Goal: Task Accomplishment & Management: Use online tool/utility

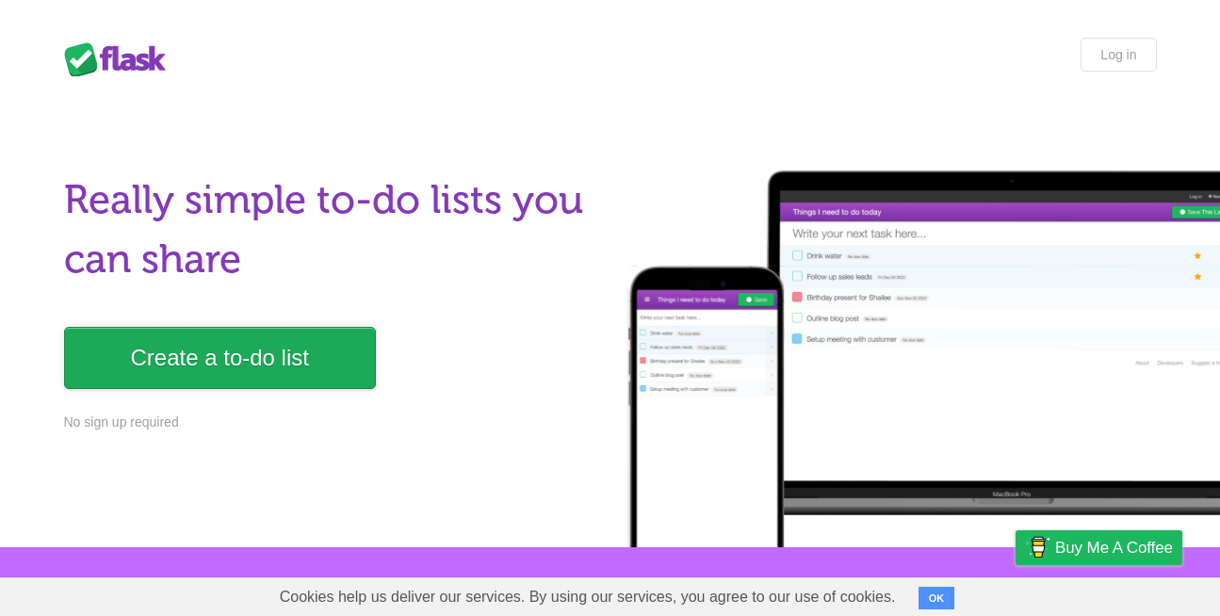
click at [245, 336] on link "Create a to-do list" at bounding box center [220, 358] width 312 height 62
